Goal: Task Accomplishment & Management: Manage account settings

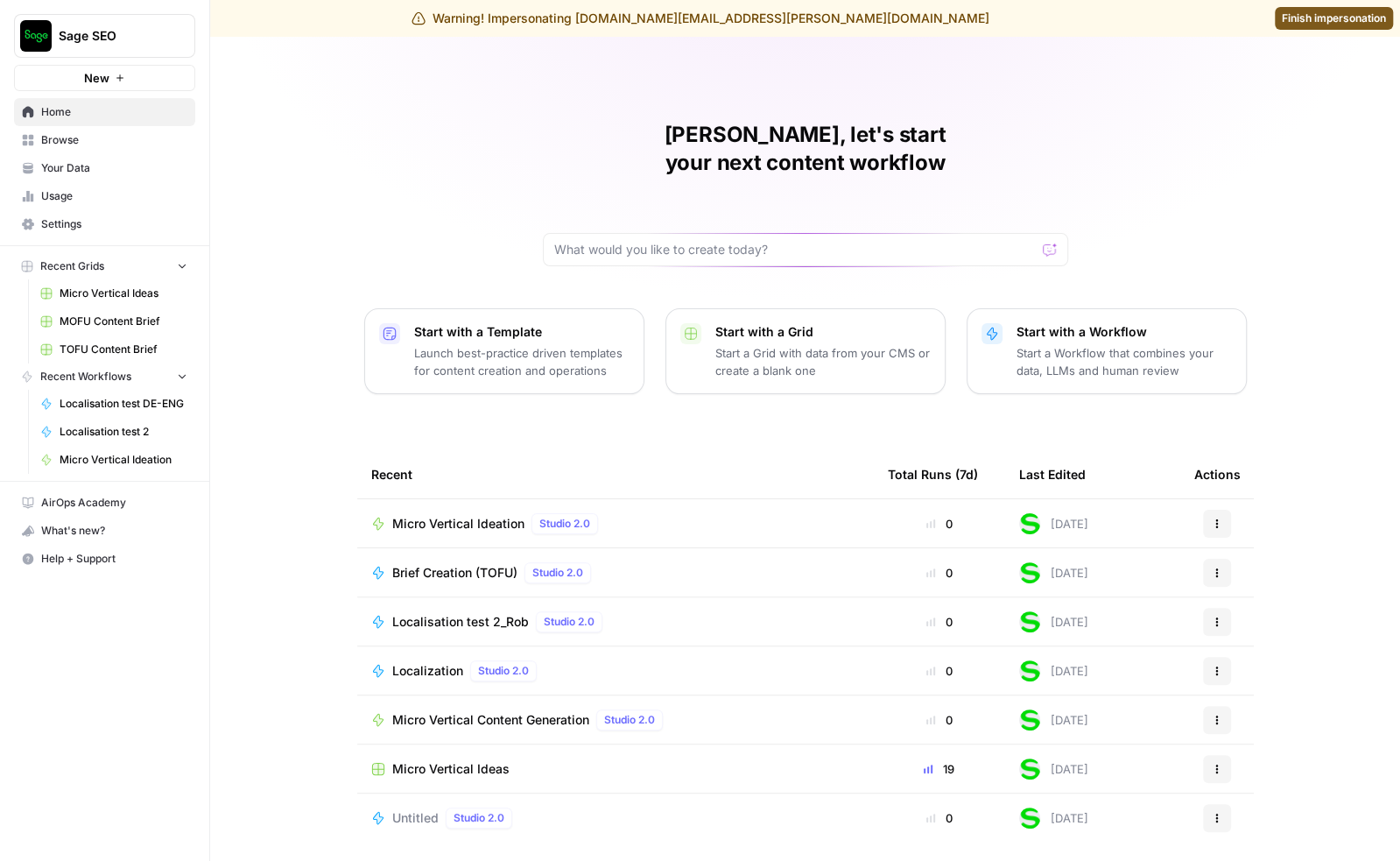
click at [78, 225] on span "Settings" at bounding box center [114, 224] width 147 height 15
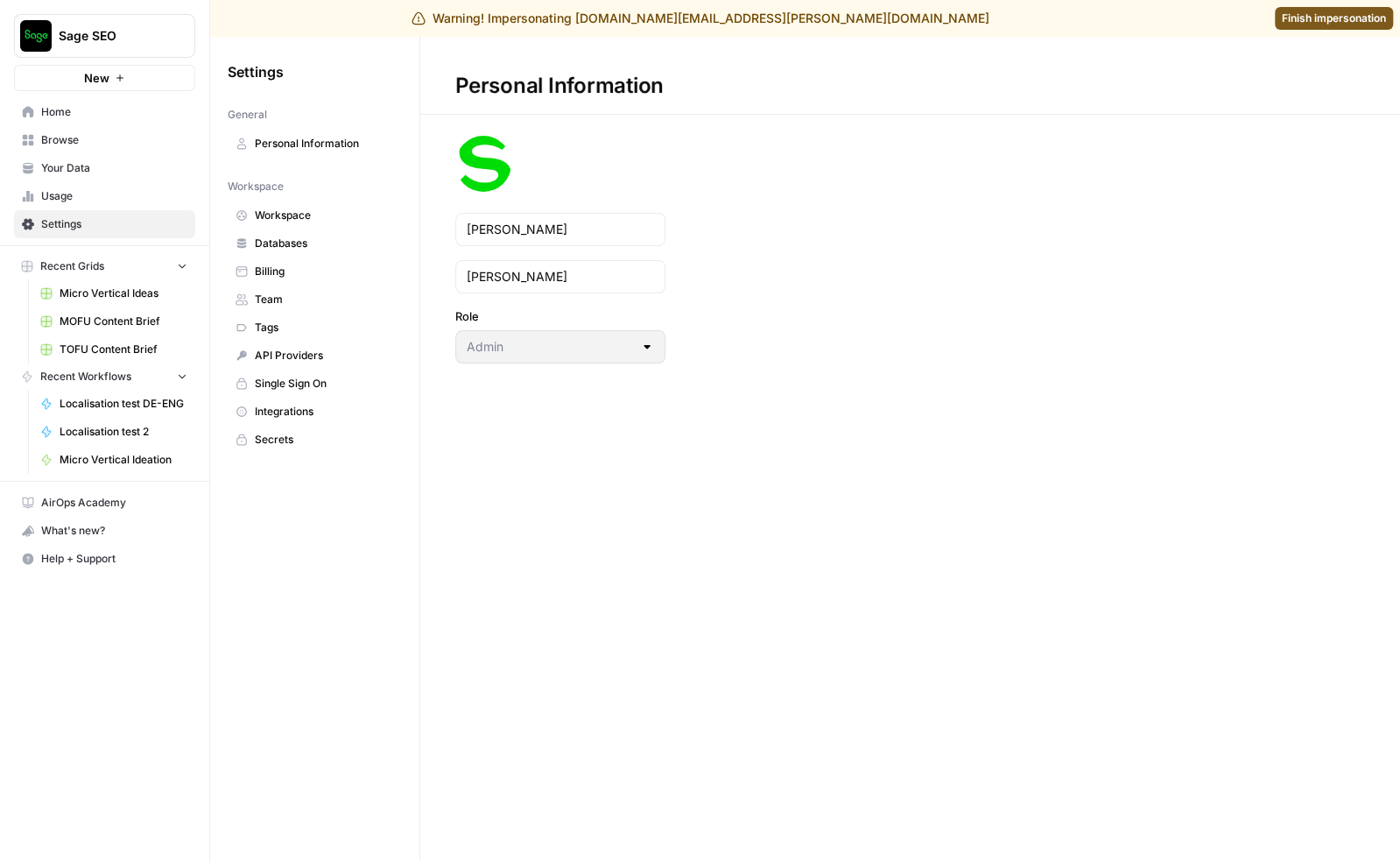
click at [289, 267] on span "Billing" at bounding box center [325, 271] width 139 height 15
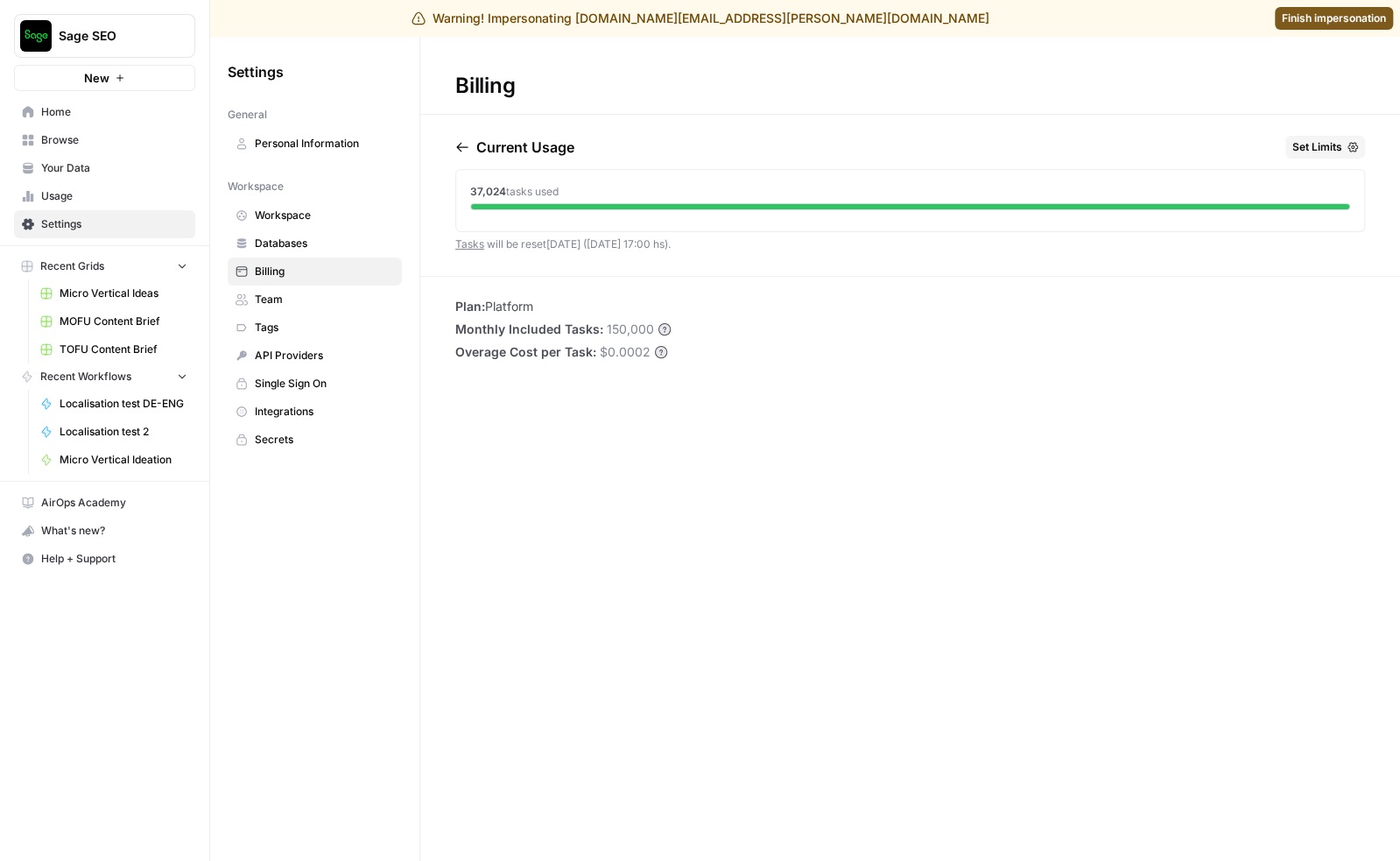
click at [1319, 136] on button "Set Limits" at bounding box center [1325, 147] width 80 height 23
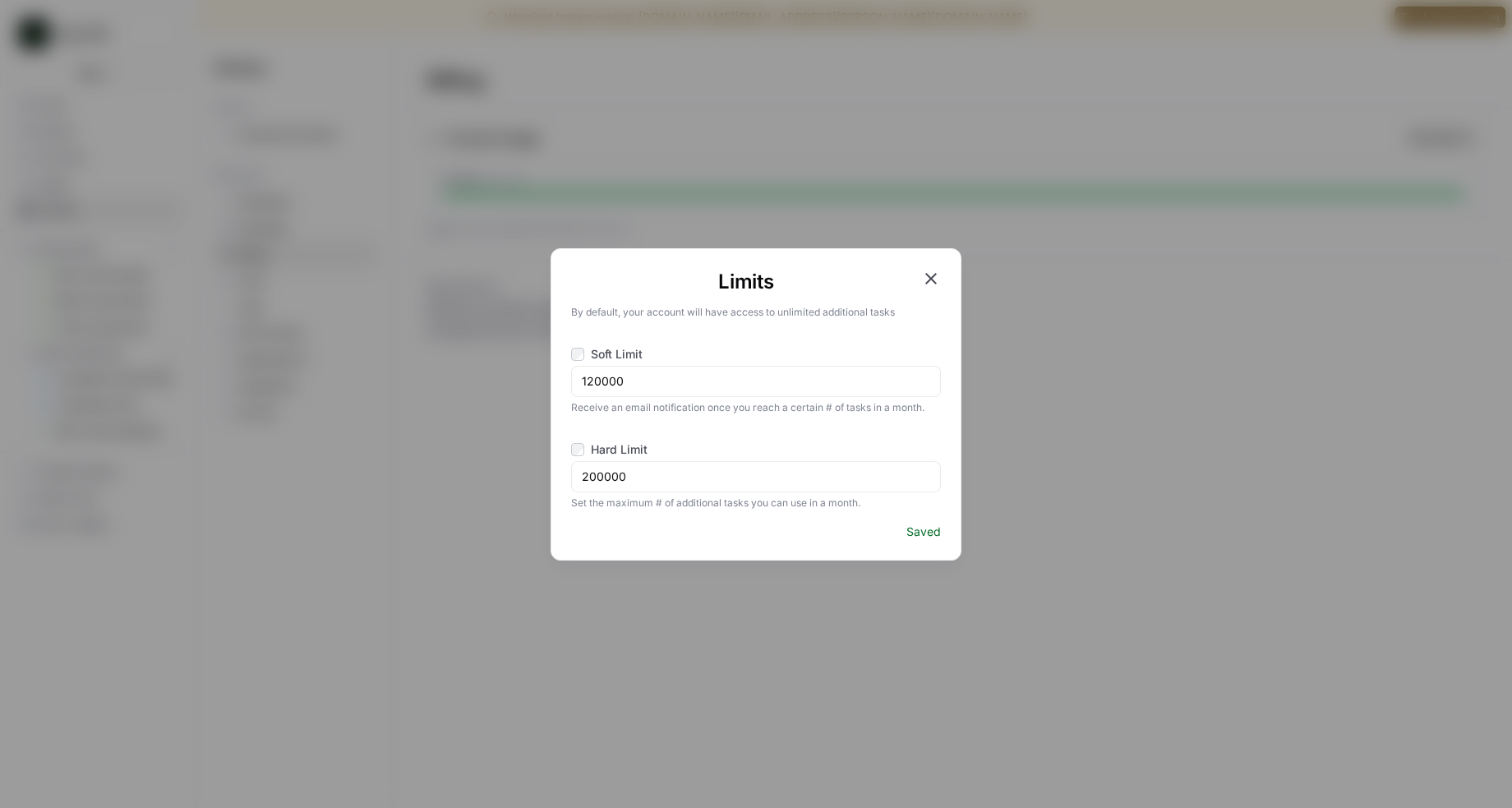
click at [923, 276] on icon "button" at bounding box center [931, 278] width 20 height 20
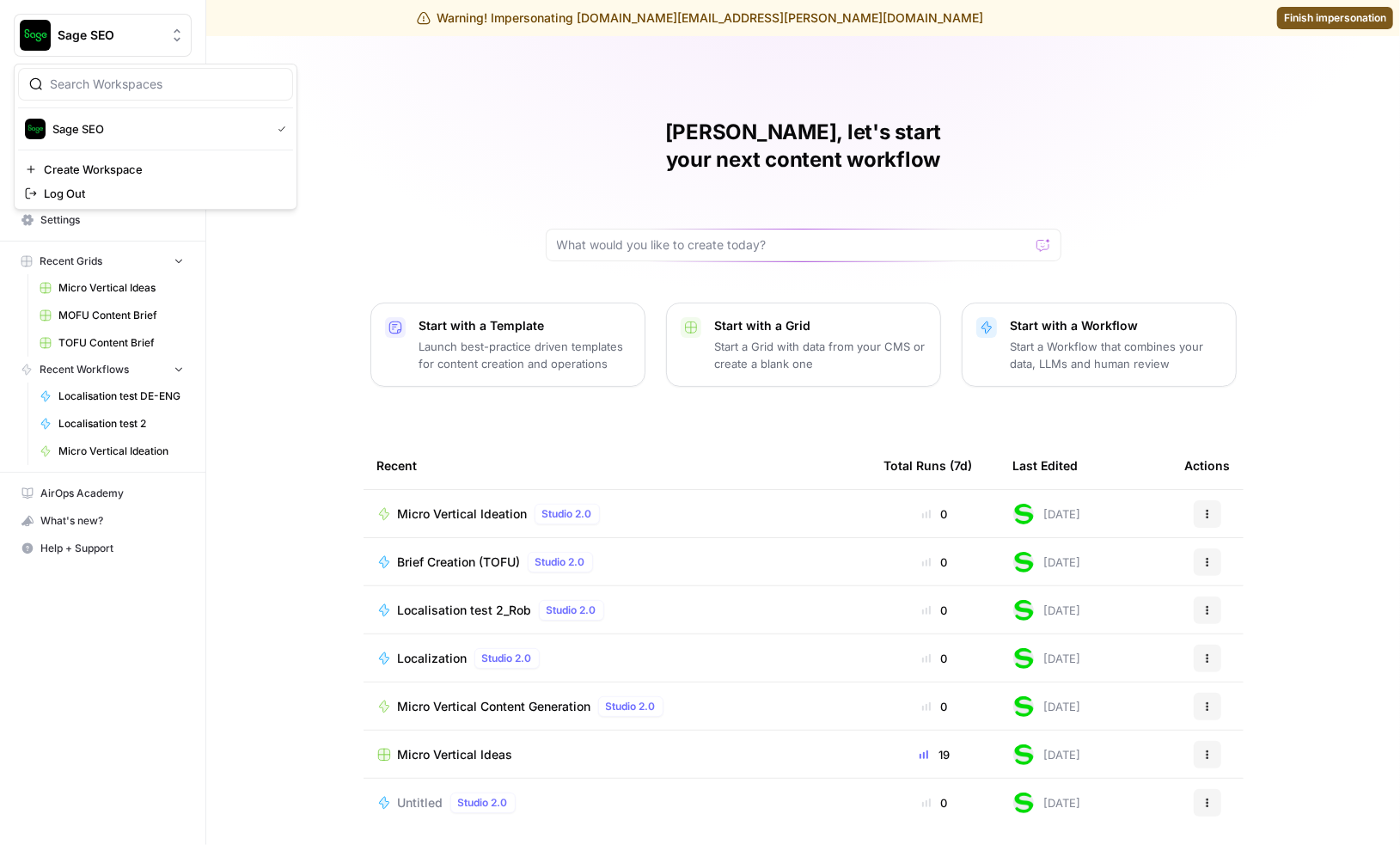
click at [123, 36] on span "Sage SEO" at bounding box center [109, 35] width 104 height 17
click at [1336, 23] on span "Finish impersonation" at bounding box center [1334, 18] width 102 height 15
